Goal: Information Seeking & Learning: Compare options

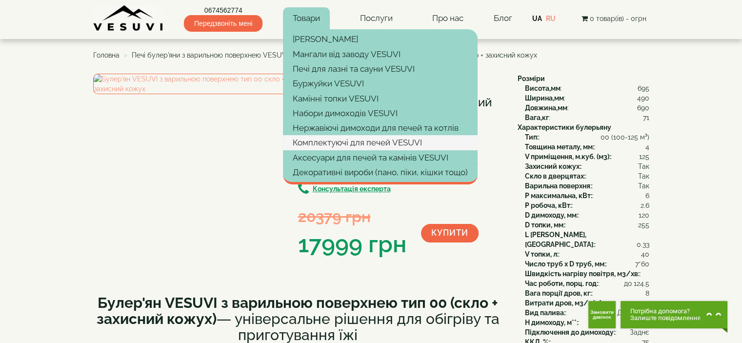
click at [345, 143] on link "Комплектуючі для печей VESUVI" at bounding box center [380, 142] width 195 height 15
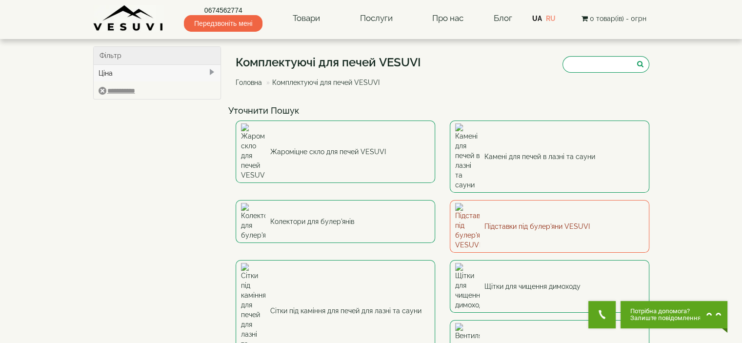
click at [541, 200] on link "Підставки під булер'яни VESUVI" at bounding box center [550, 226] width 200 height 53
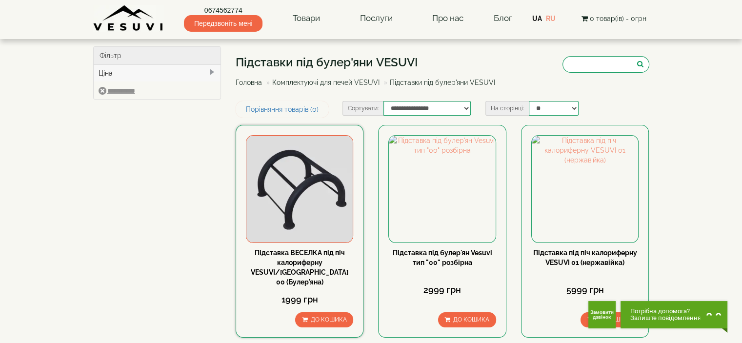
click at [311, 194] on img at bounding box center [299, 189] width 106 height 106
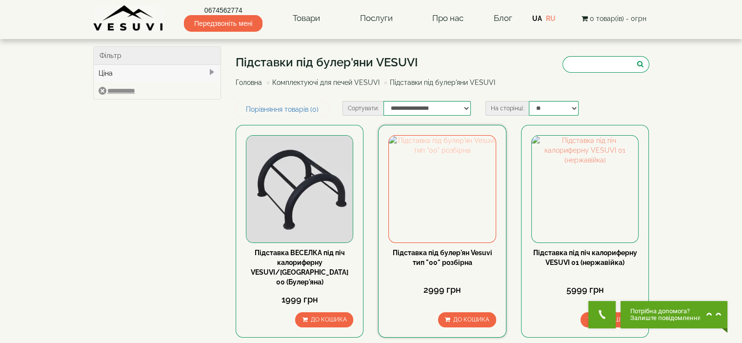
click at [467, 200] on img at bounding box center [442, 189] width 106 height 106
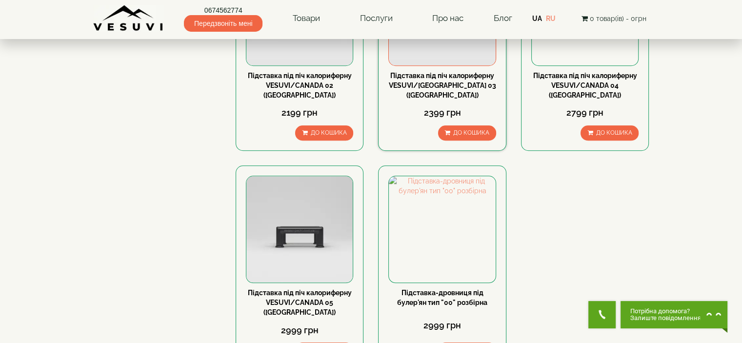
scroll to position [878, 0]
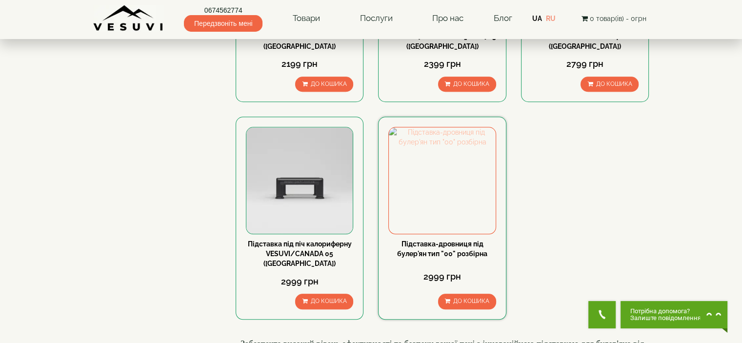
click at [457, 147] on img at bounding box center [442, 180] width 106 height 106
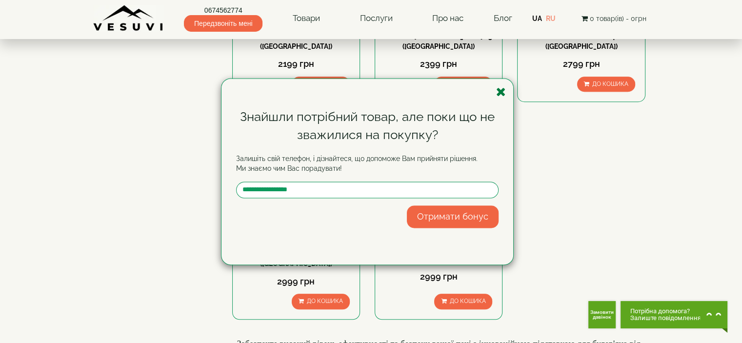
click at [496, 90] on icon "button" at bounding box center [501, 92] width 10 height 12
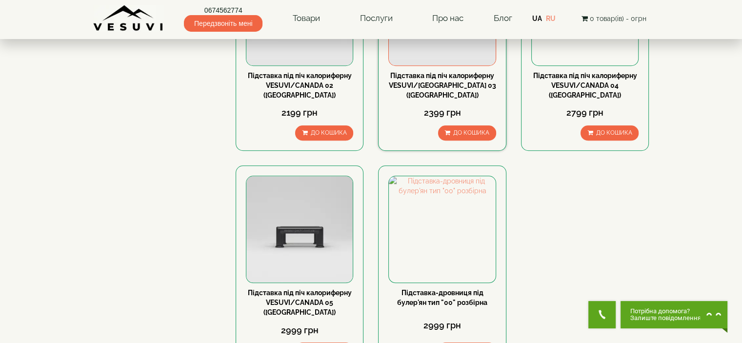
scroll to position [683, 0]
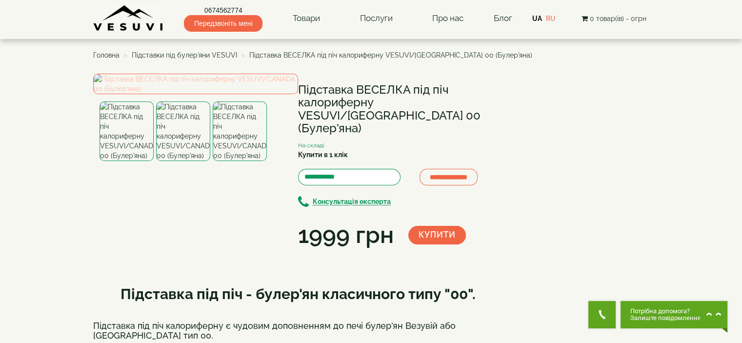
click at [225, 94] on img at bounding box center [195, 84] width 205 height 20
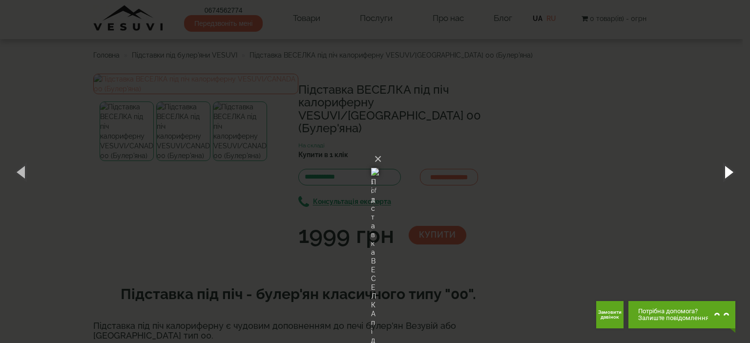
click at [724, 173] on button "button" at bounding box center [728, 172] width 44 height 54
click at [610, 150] on div "× Підставка ВЕСЕЛКА під піч калориферну VESUVI/CANADA 00 (Булер'яна) 3 of 3 Loa…" at bounding box center [375, 171] width 750 height 343
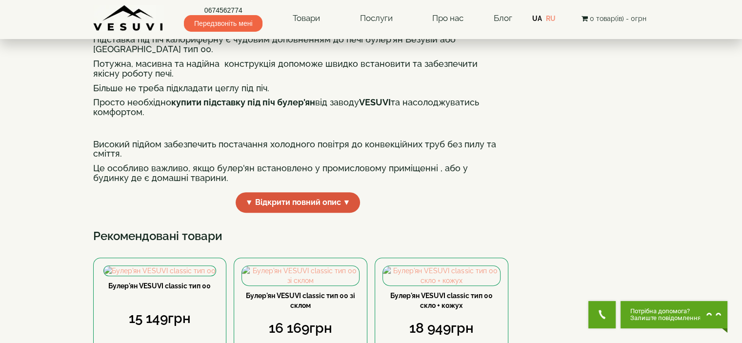
scroll to position [293, 0]
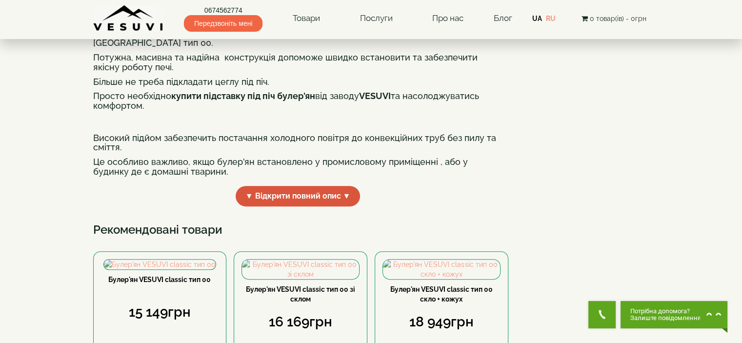
click at [279, 207] on span "▼ Відкрити повний опис ▼" at bounding box center [298, 196] width 125 height 21
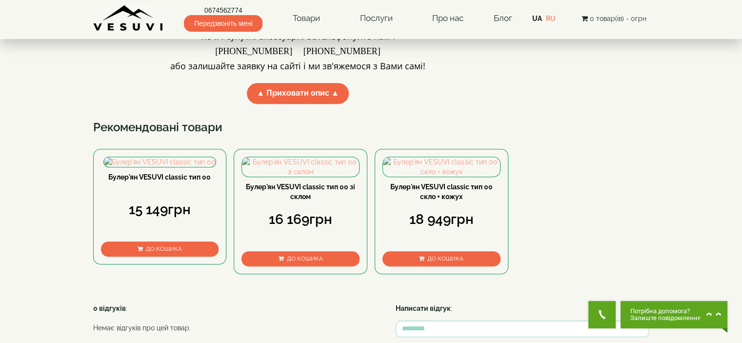
scroll to position [390, 0]
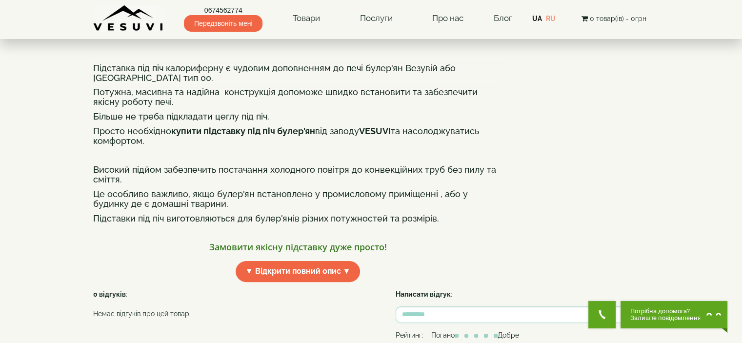
scroll to position [195, 0]
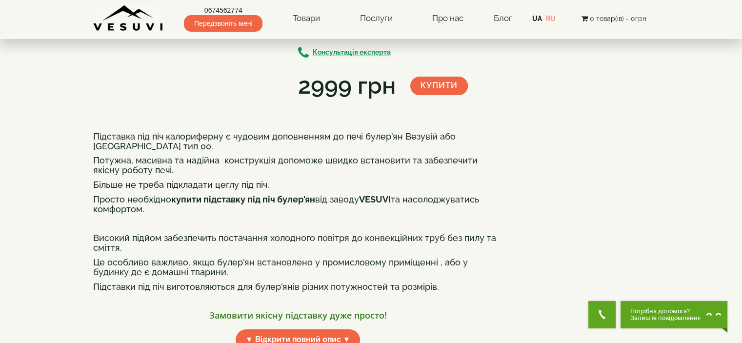
scroll to position [0, 0]
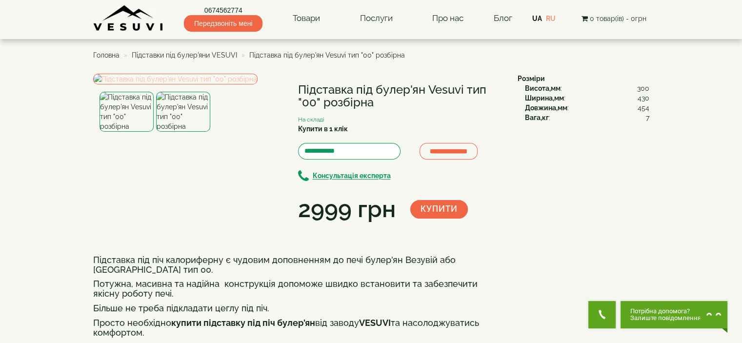
click at [215, 84] on img at bounding box center [175, 79] width 164 height 11
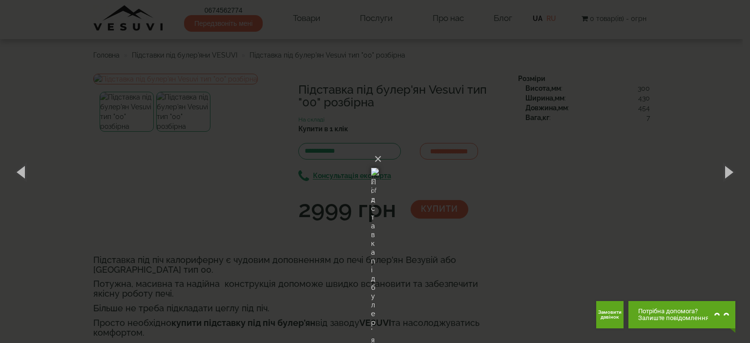
click at [92, 175] on div "× Підставка під булер'ян Vesuvi тип "00" розбірна 2 of 2 Loading..." at bounding box center [375, 171] width 750 height 343
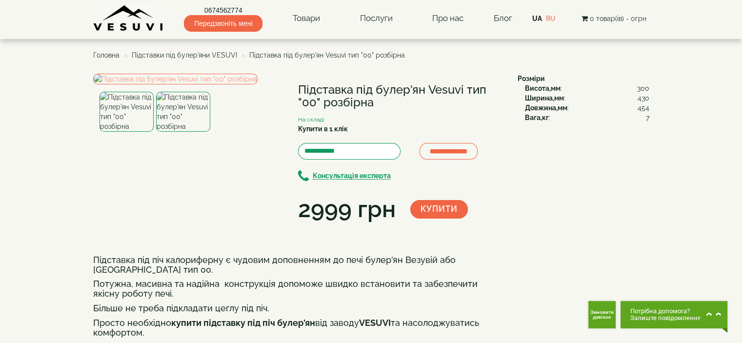
click at [642, 88] on span "300" at bounding box center [643, 88] width 12 height 10
click at [213, 84] on img at bounding box center [175, 79] width 164 height 11
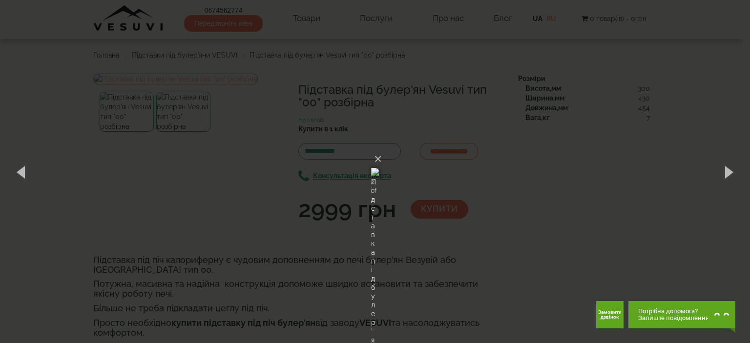
click at [135, 296] on div "× Підставка під булер'ян Vesuvi тип "00" розбірна 2 of 2 Loading..." at bounding box center [375, 171] width 750 height 343
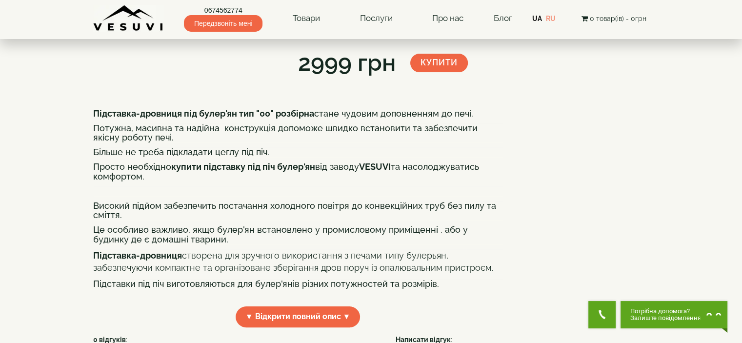
scroll to position [390, 0]
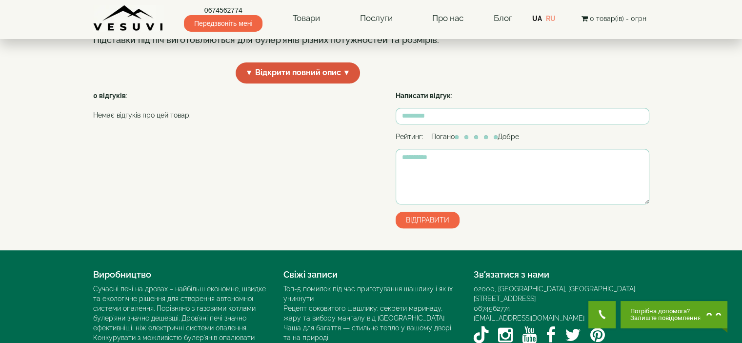
click at [327, 83] on span "▼ Відкрити повний опис ▼" at bounding box center [298, 72] width 125 height 21
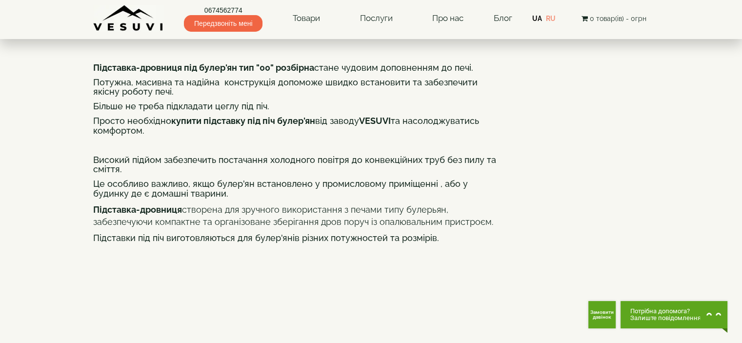
scroll to position [0, 0]
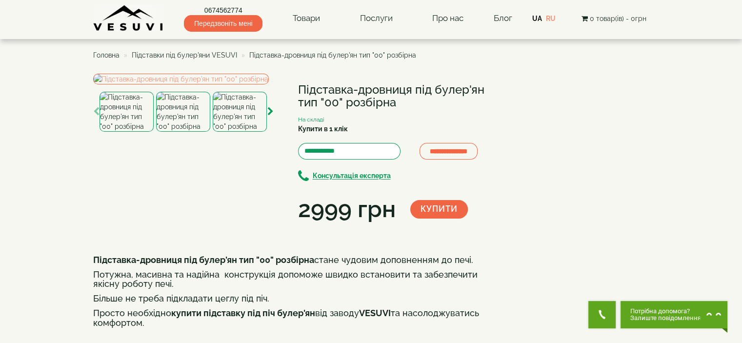
click at [142, 132] on img at bounding box center [127, 112] width 54 height 40
click at [231, 84] on img at bounding box center [181, 79] width 176 height 11
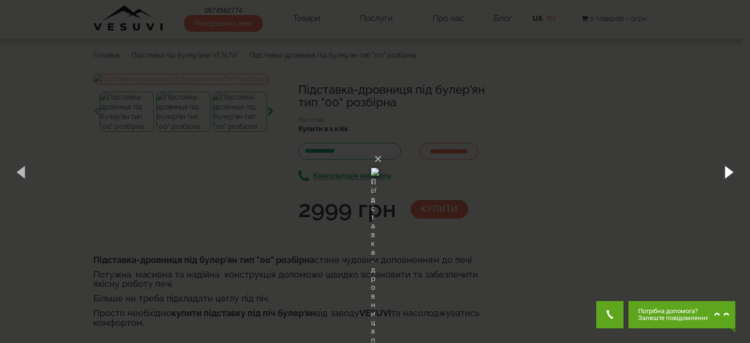
click at [722, 172] on button "button" at bounding box center [728, 172] width 44 height 54
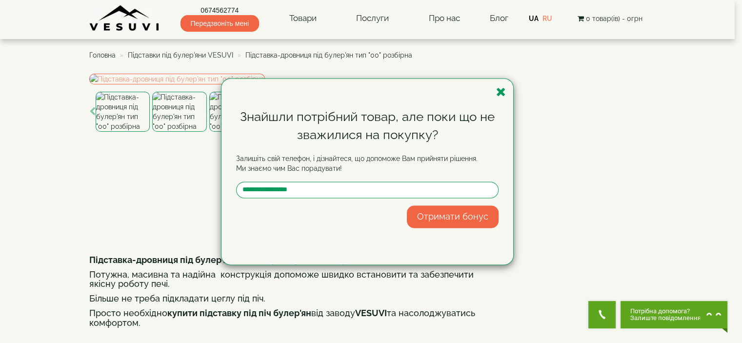
click at [499, 83] on div "Знайшли потрібний товар, але поки що не зважилися на покупку? Залишіть свій тел…" at bounding box center [368, 172] width 292 height 186
click at [500, 89] on icon "button" at bounding box center [501, 92] width 10 height 12
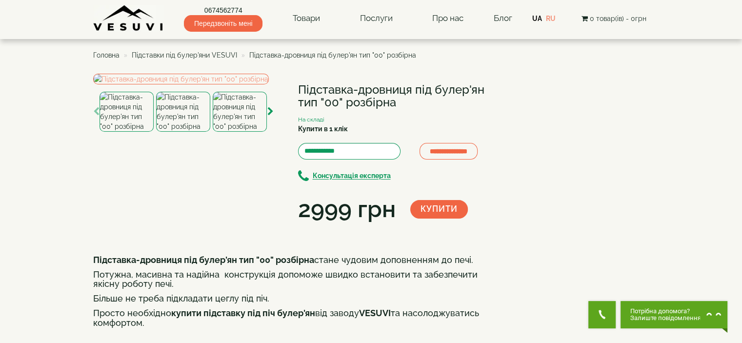
copy h1 "Підставка-дровниця під булер'ян тип "00" розбірна"
drag, startPoint x: 298, startPoint y: 89, endPoint x: 402, endPoint y: 105, distance: 105.3
click at [397, 107] on h1 "Підставка-дровниця під булер'ян тип "00" розбірна" at bounding box center [400, 96] width 205 height 26
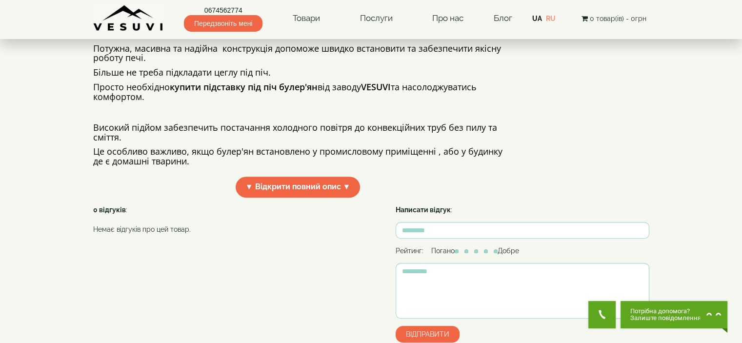
scroll to position [293, 0]
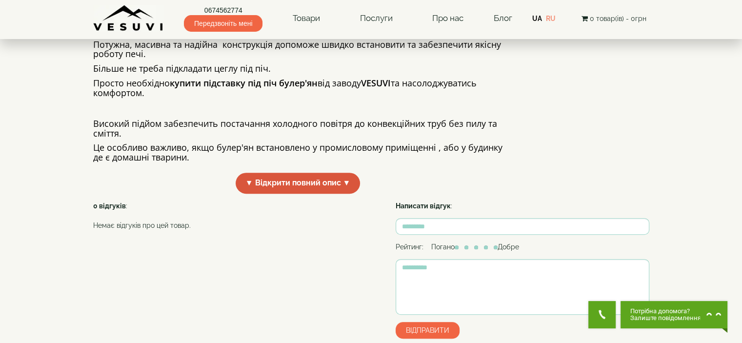
click at [340, 194] on span "▼ Відкрити повний опис ▼" at bounding box center [298, 183] width 125 height 21
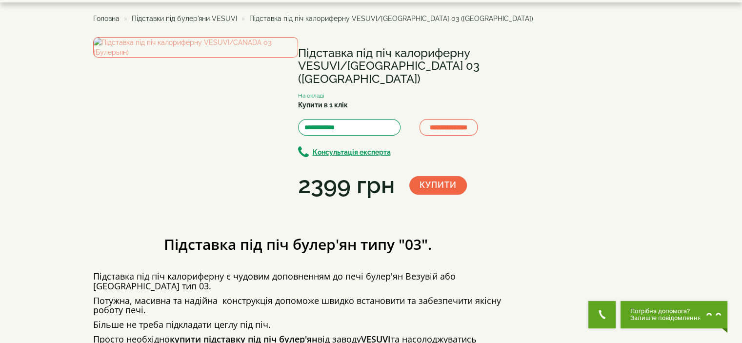
scroll to position [0, 0]
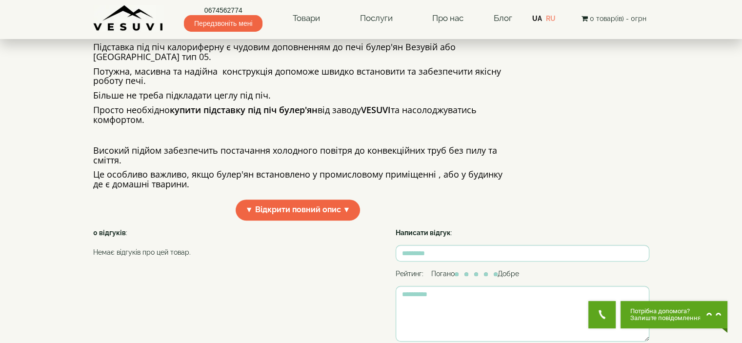
scroll to position [293, 0]
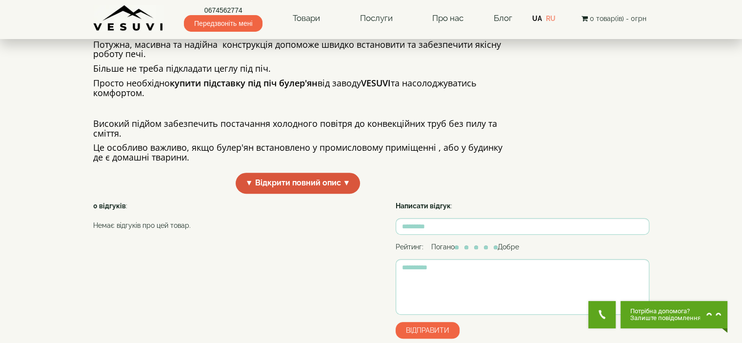
click at [314, 194] on span "▼ Відкрити повний опис ▼" at bounding box center [298, 183] width 125 height 21
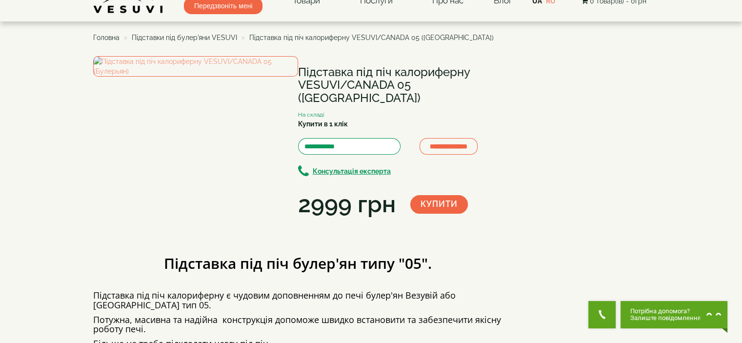
scroll to position [0, 0]
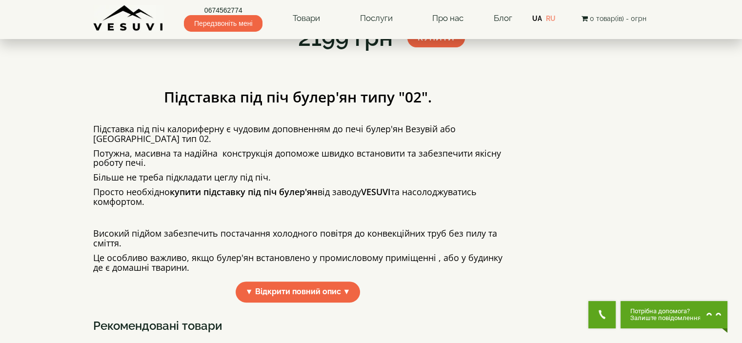
scroll to position [293, 0]
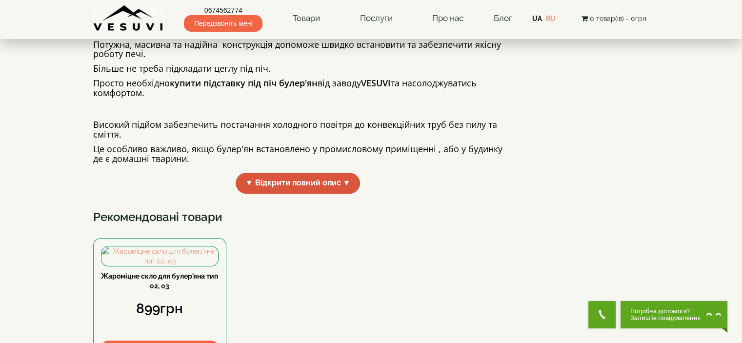
click at [326, 194] on span "▼ Відкрити повний опис ▼" at bounding box center [298, 183] width 125 height 21
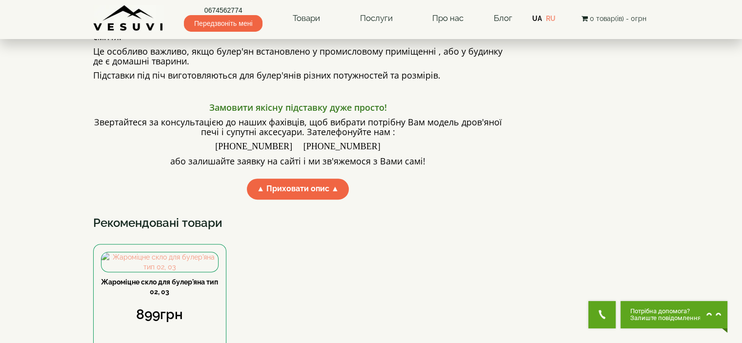
scroll to position [537, 0]
